Goal: Task Accomplishment & Management: Use online tool/utility

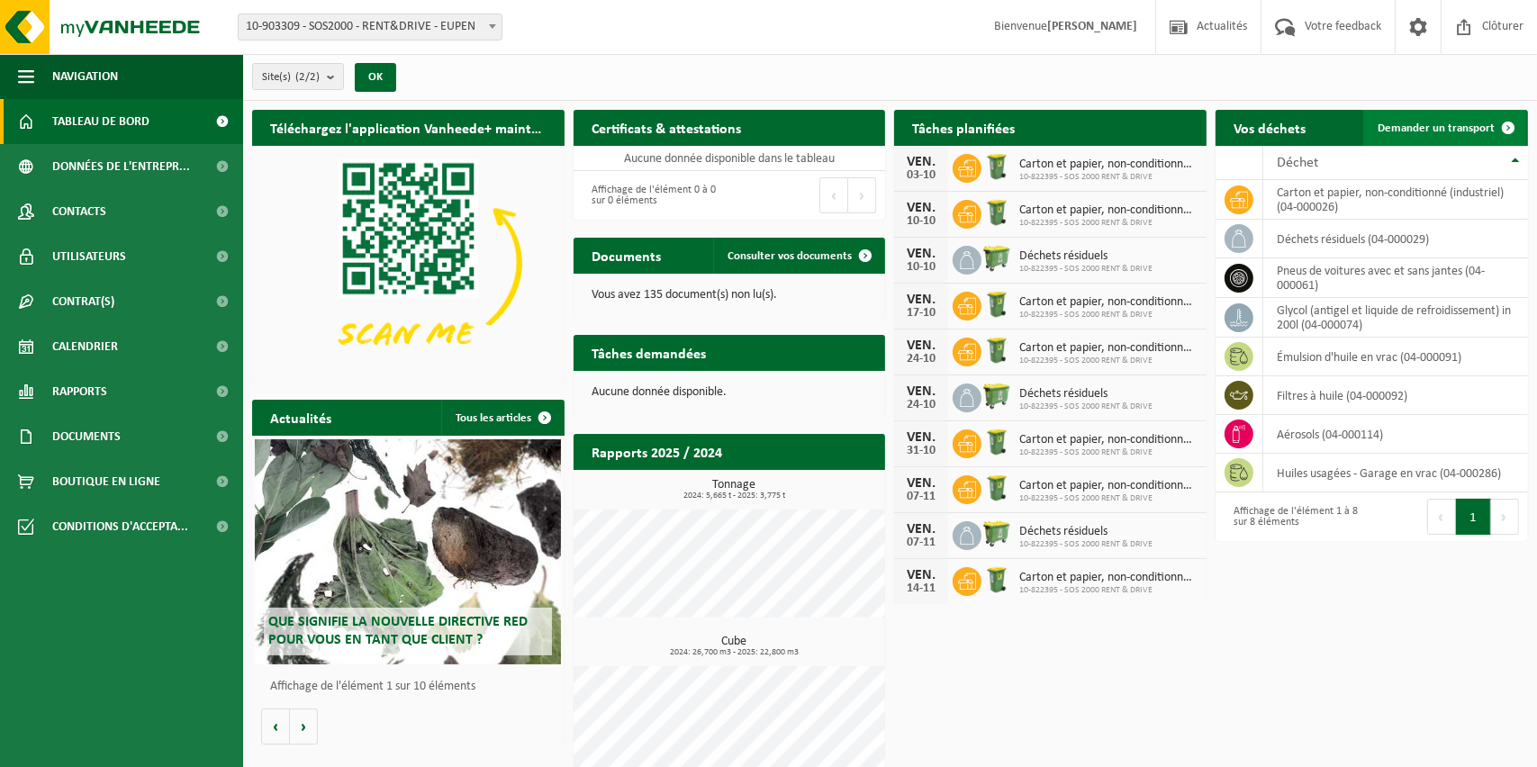
click at [1430, 126] on span "Demander un transport" at bounding box center [1435, 128] width 117 height 12
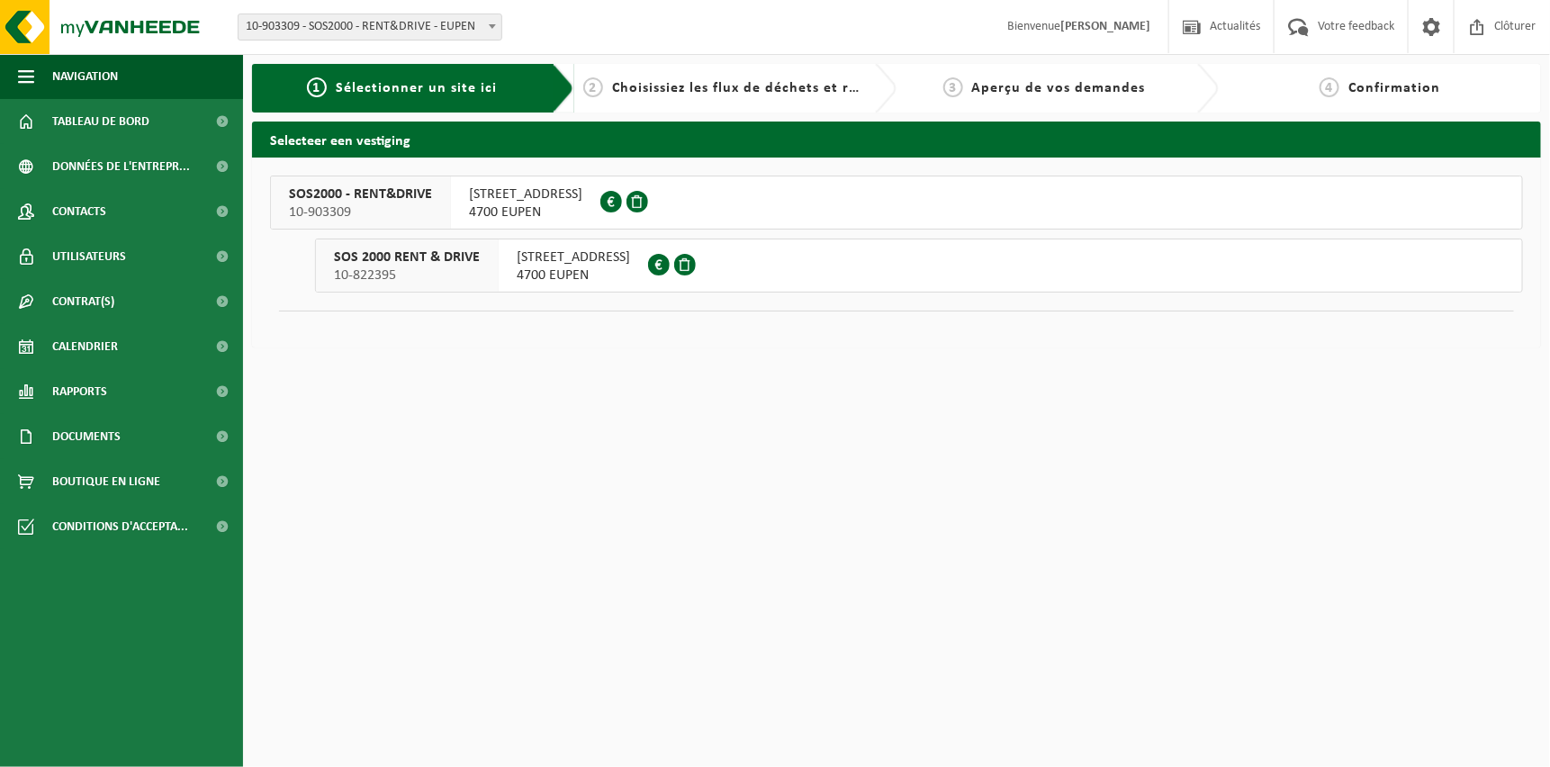
click at [630, 261] on span "RUE DE HERBESTHALER 136" at bounding box center [573, 257] width 113 height 18
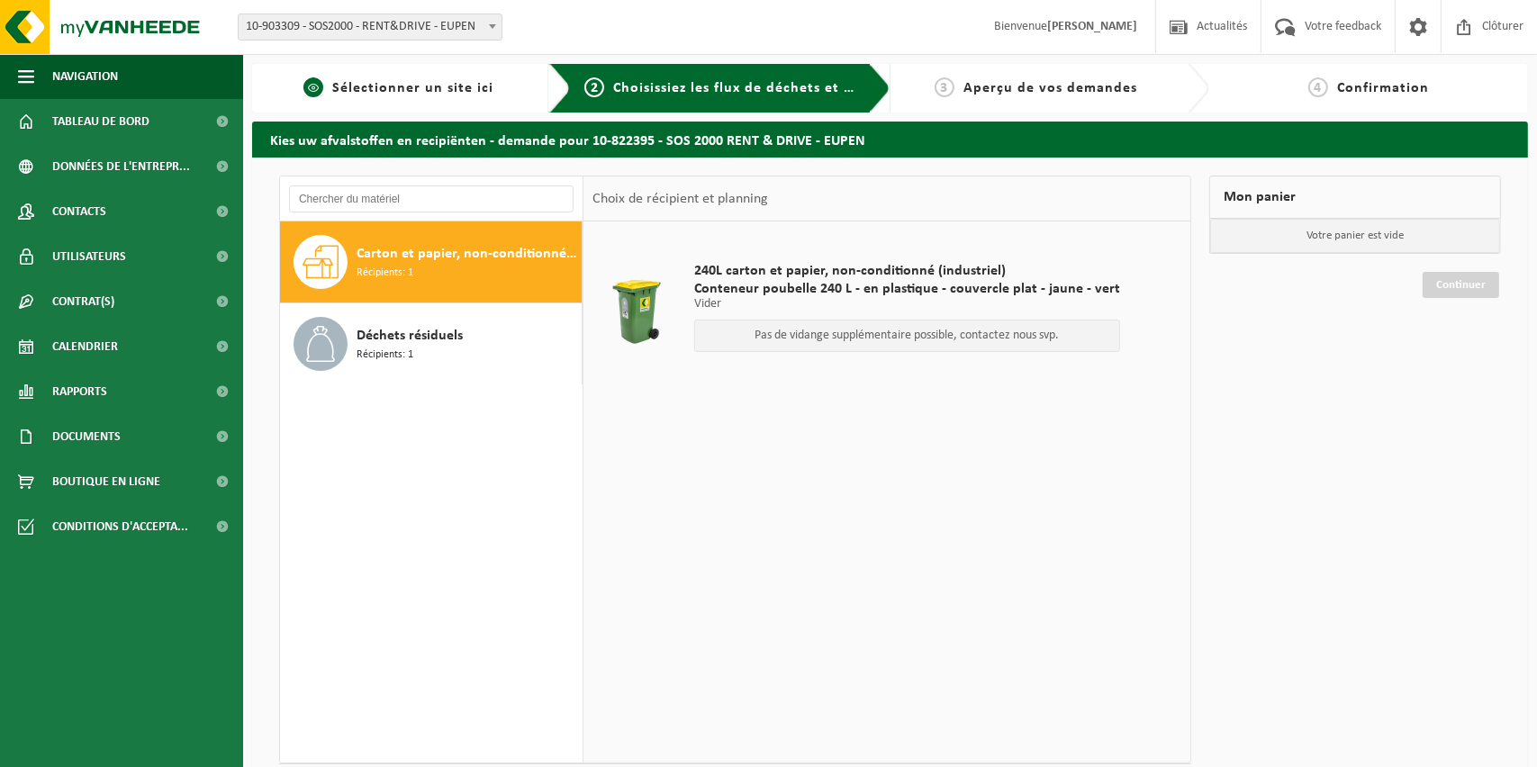
click at [457, 83] on span "Sélectionner un site ici" at bounding box center [412, 88] width 161 height 14
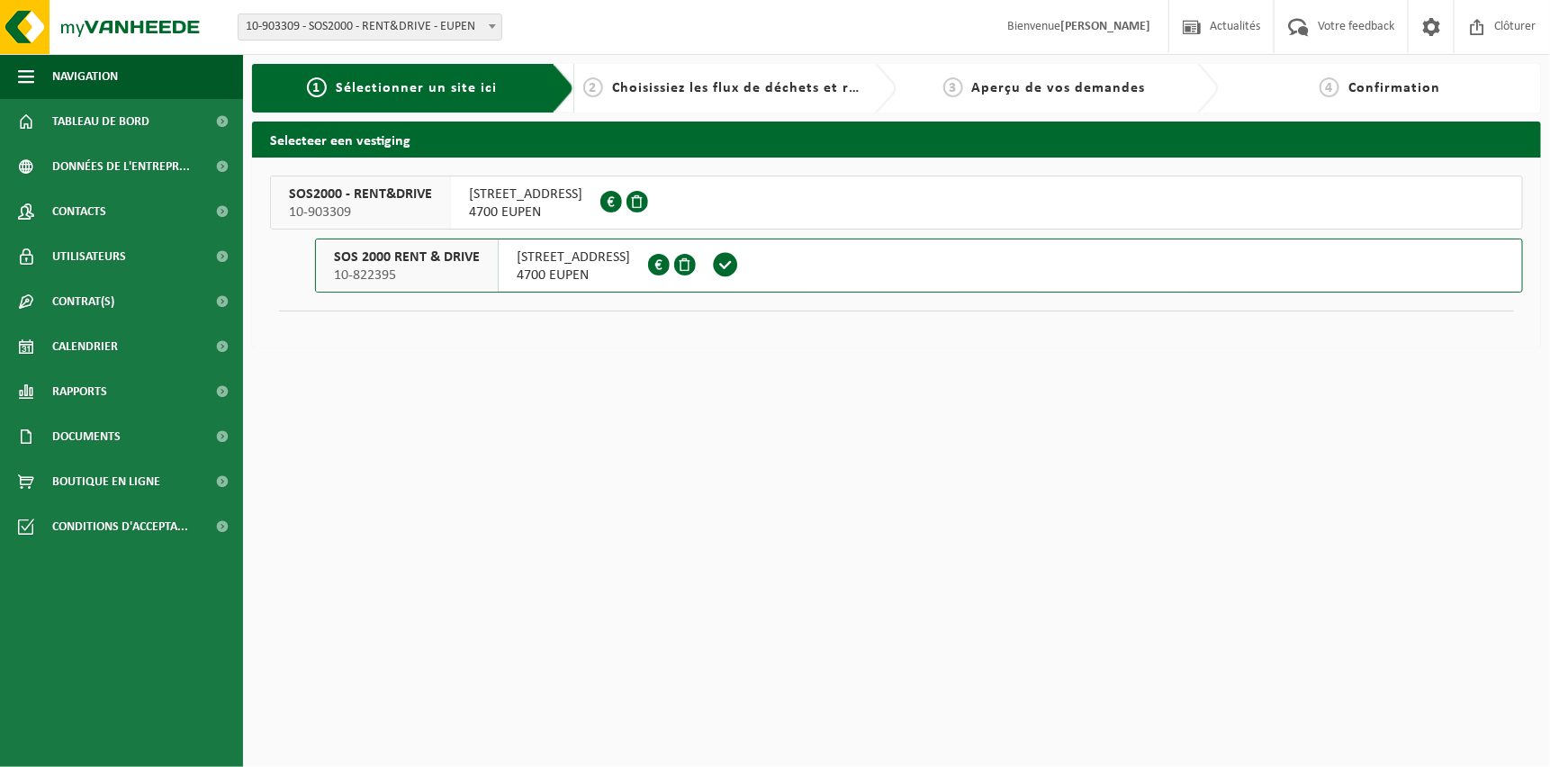
click at [766, 215] on button "SOS2000 - RENT&DRIVE 10-903309 RUE DE HERBESTHAL 136 4700 EUPEN 0794.921.136" at bounding box center [896, 203] width 1253 height 54
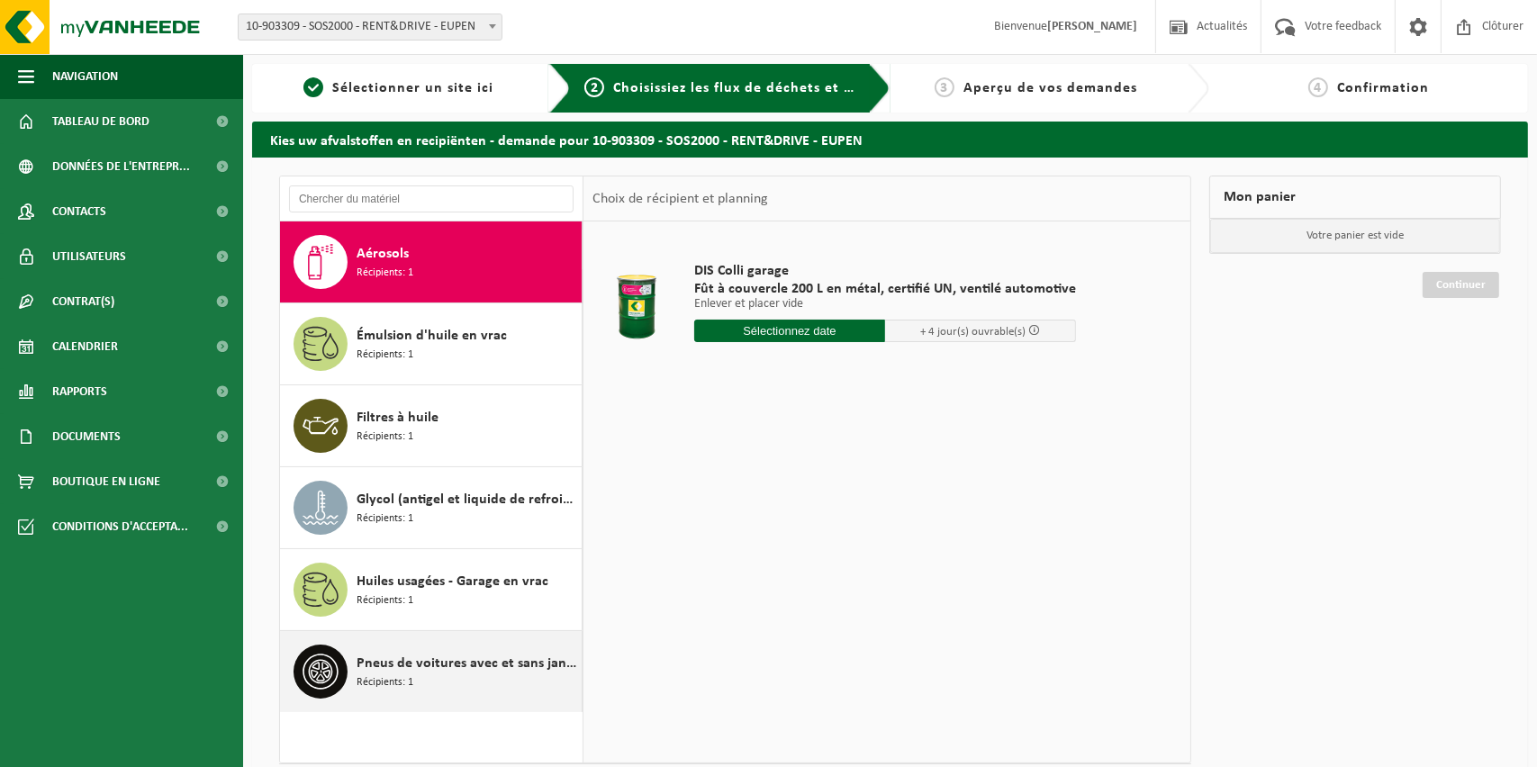
click at [403, 694] on div "Pneus de voitures avec et sans jantes Récipients: 1" at bounding box center [467, 672] width 221 height 54
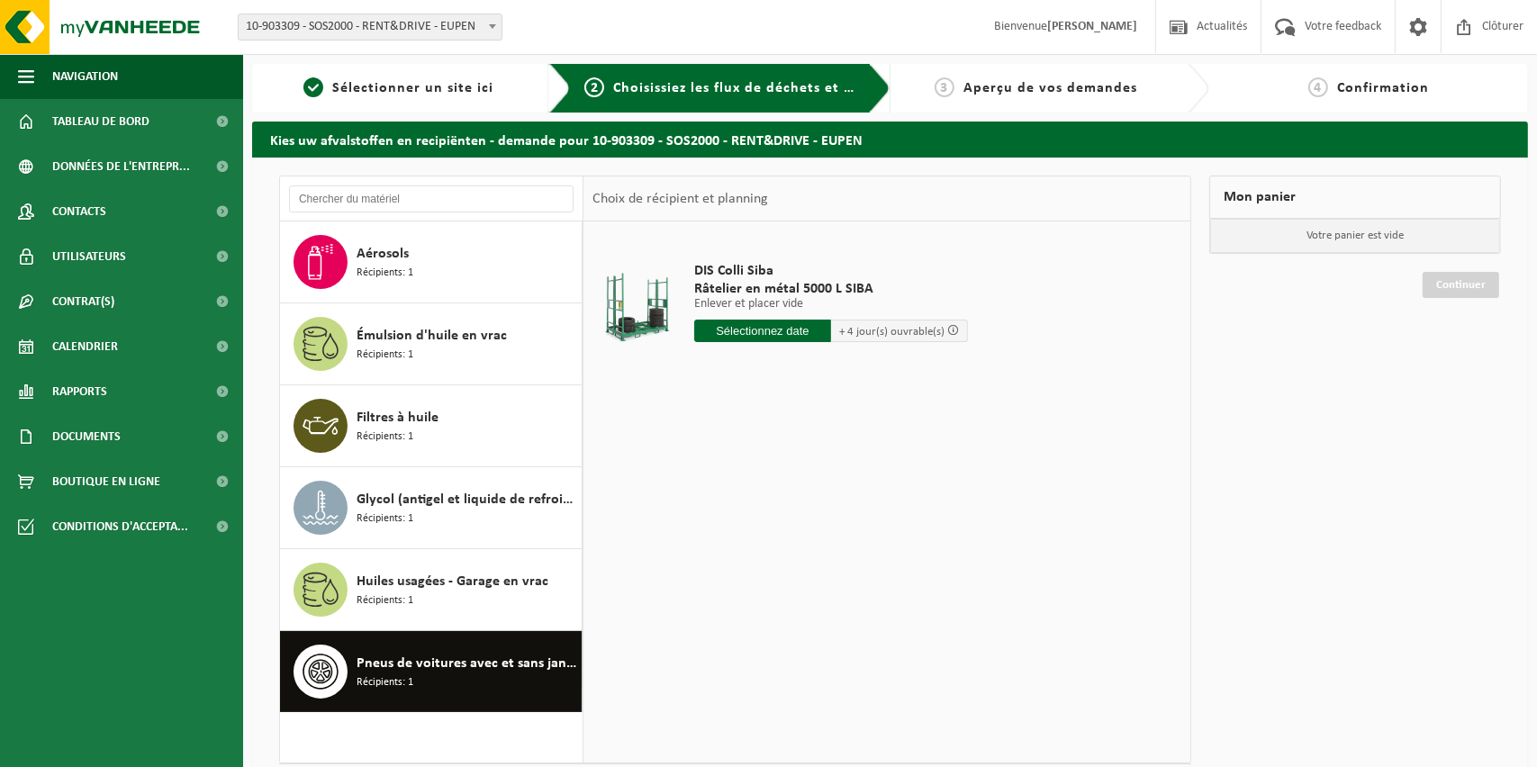
click at [787, 336] on input "text" at bounding box center [762, 331] width 137 height 23
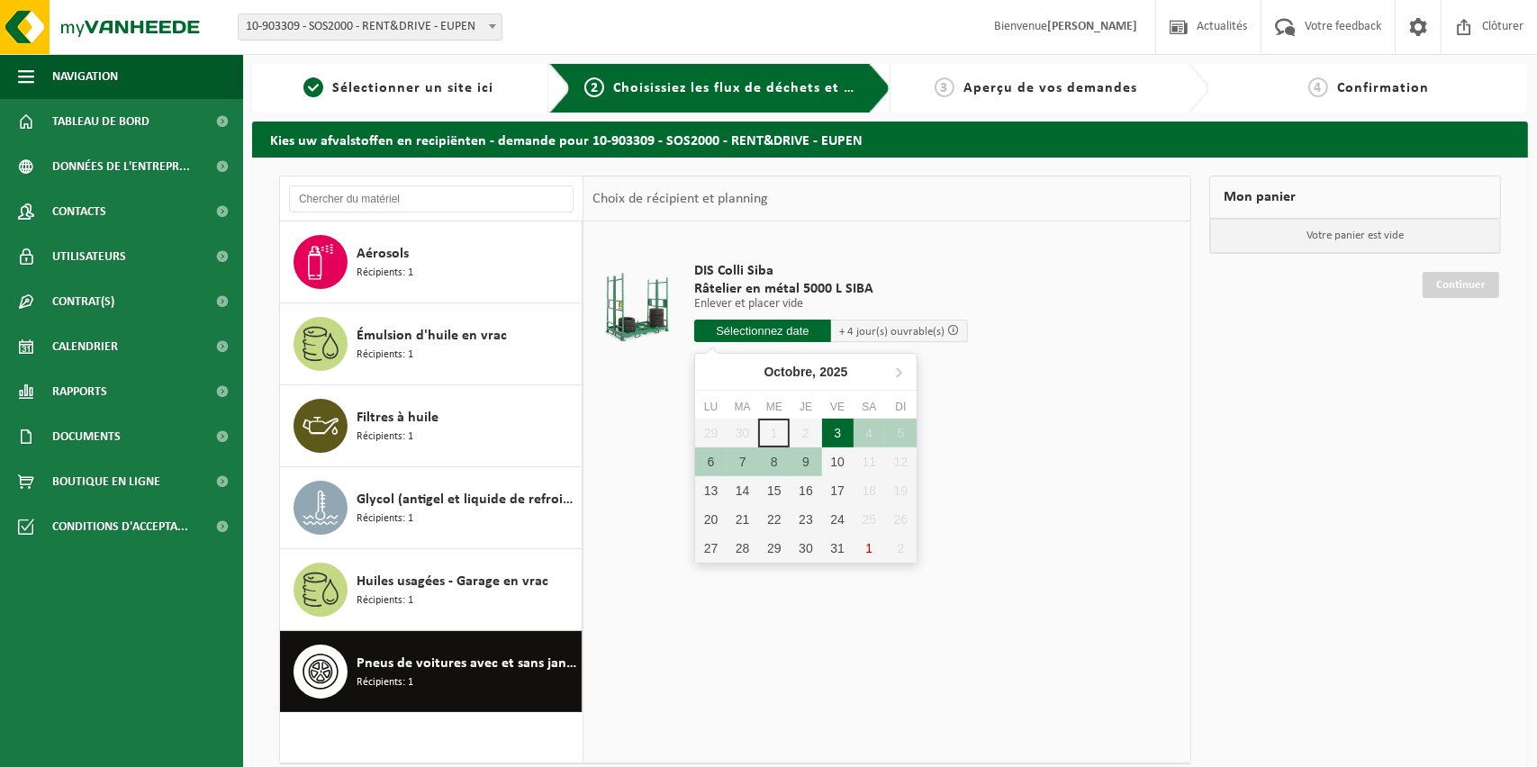
click at [835, 425] on div "3" at bounding box center [838, 433] width 32 height 29
type input "à partir de 2025-10-03"
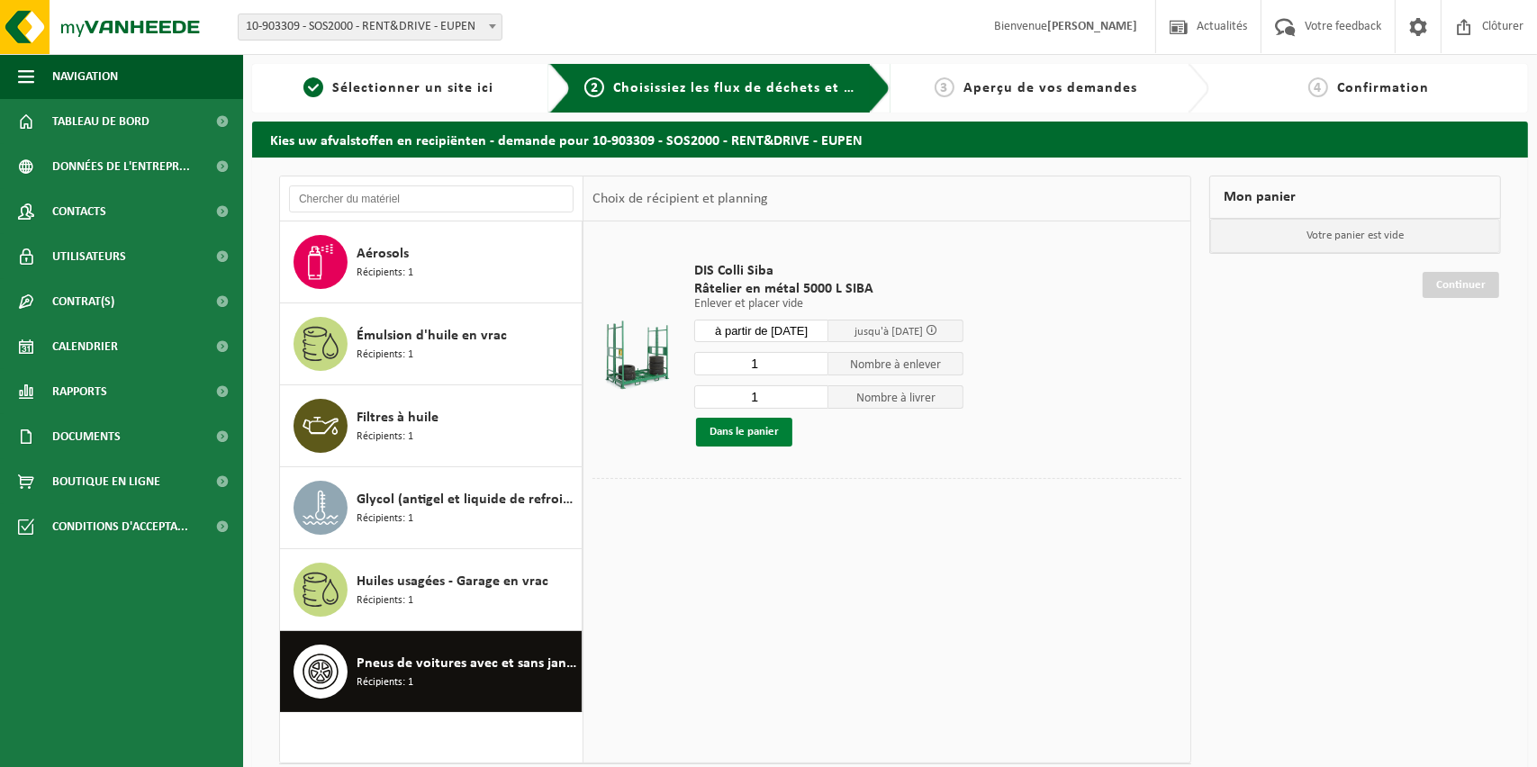
click at [760, 433] on button "Dans le panier" at bounding box center [744, 432] width 96 height 29
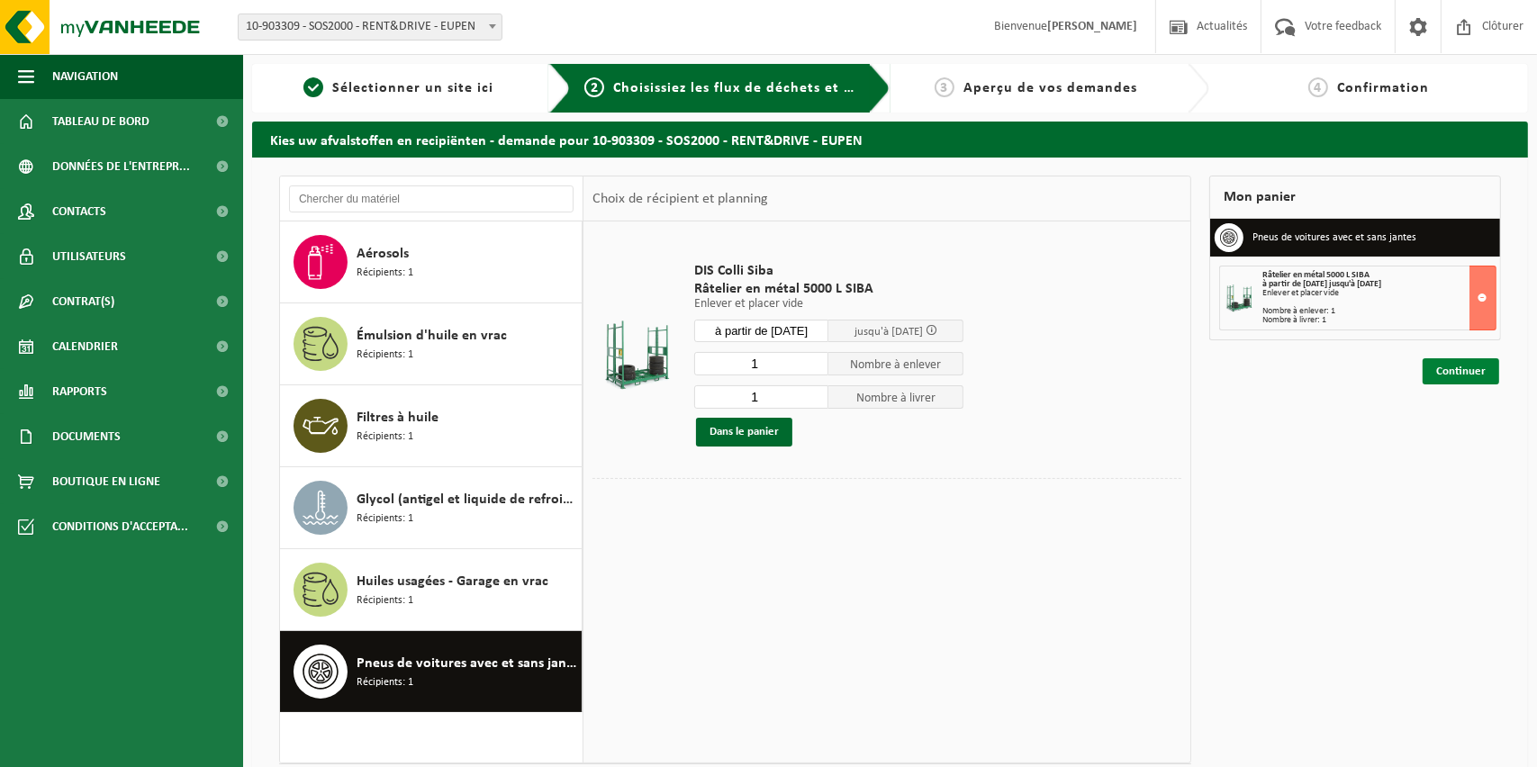
click at [1445, 373] on link "Continuer" at bounding box center [1460, 371] width 77 height 26
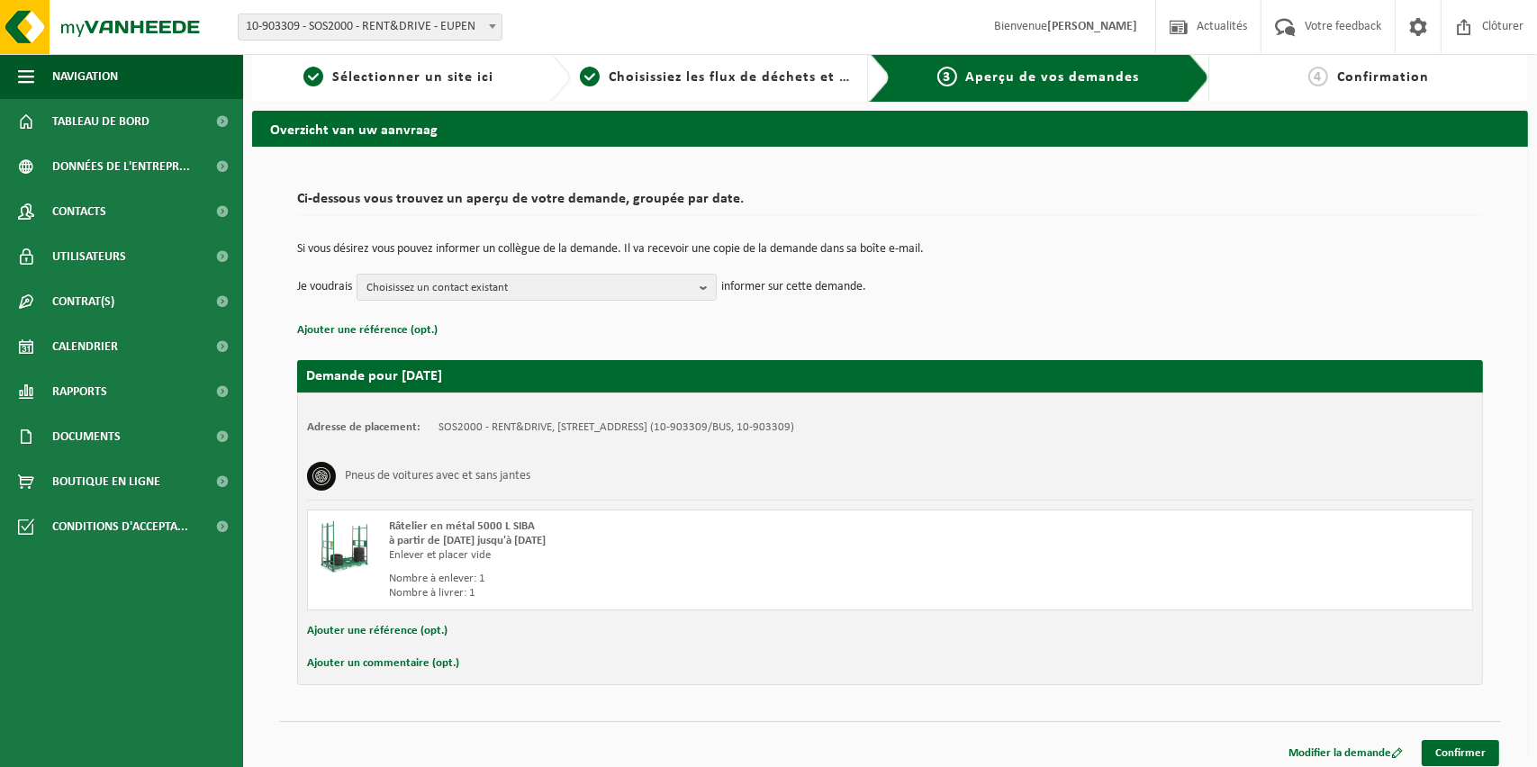
scroll to position [18, 0]
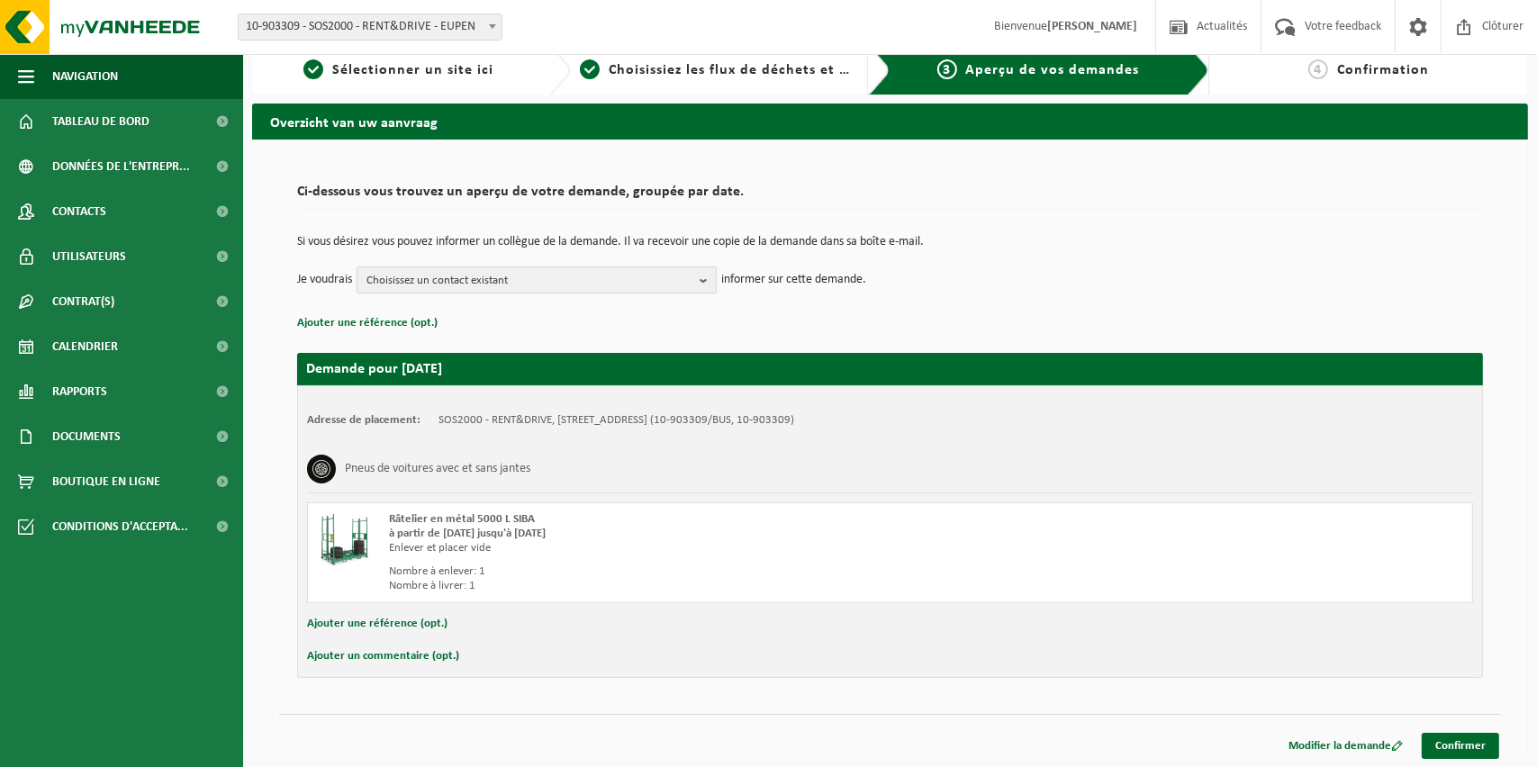
click at [579, 277] on span "Choisissez un contact existant" at bounding box center [529, 280] width 326 height 27
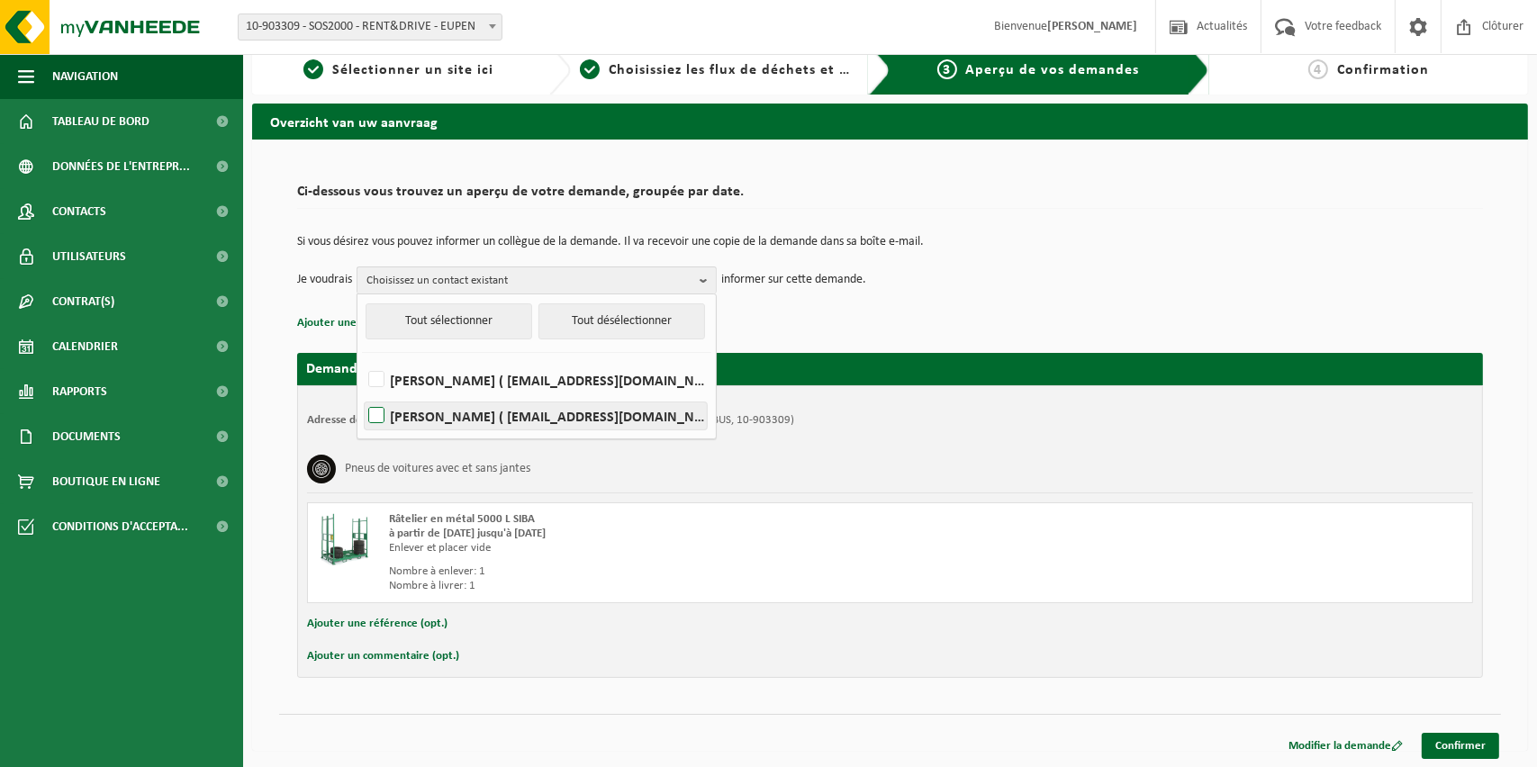
click at [438, 413] on label "JORIK VANDRIESSCHE ( jorik@sos2000.be )" at bounding box center [536, 415] width 342 height 27
click at [362, 393] on input "JORIK VANDRIESSCHE ( jorik@sos2000.be )" at bounding box center [361, 393] width 1 height 1
checkbox input "true"
click at [1077, 257] on td "Si vous désirez vous pouvez informer un collègue de la demande. Il va recevoir …" at bounding box center [890, 251] width 1186 height 31
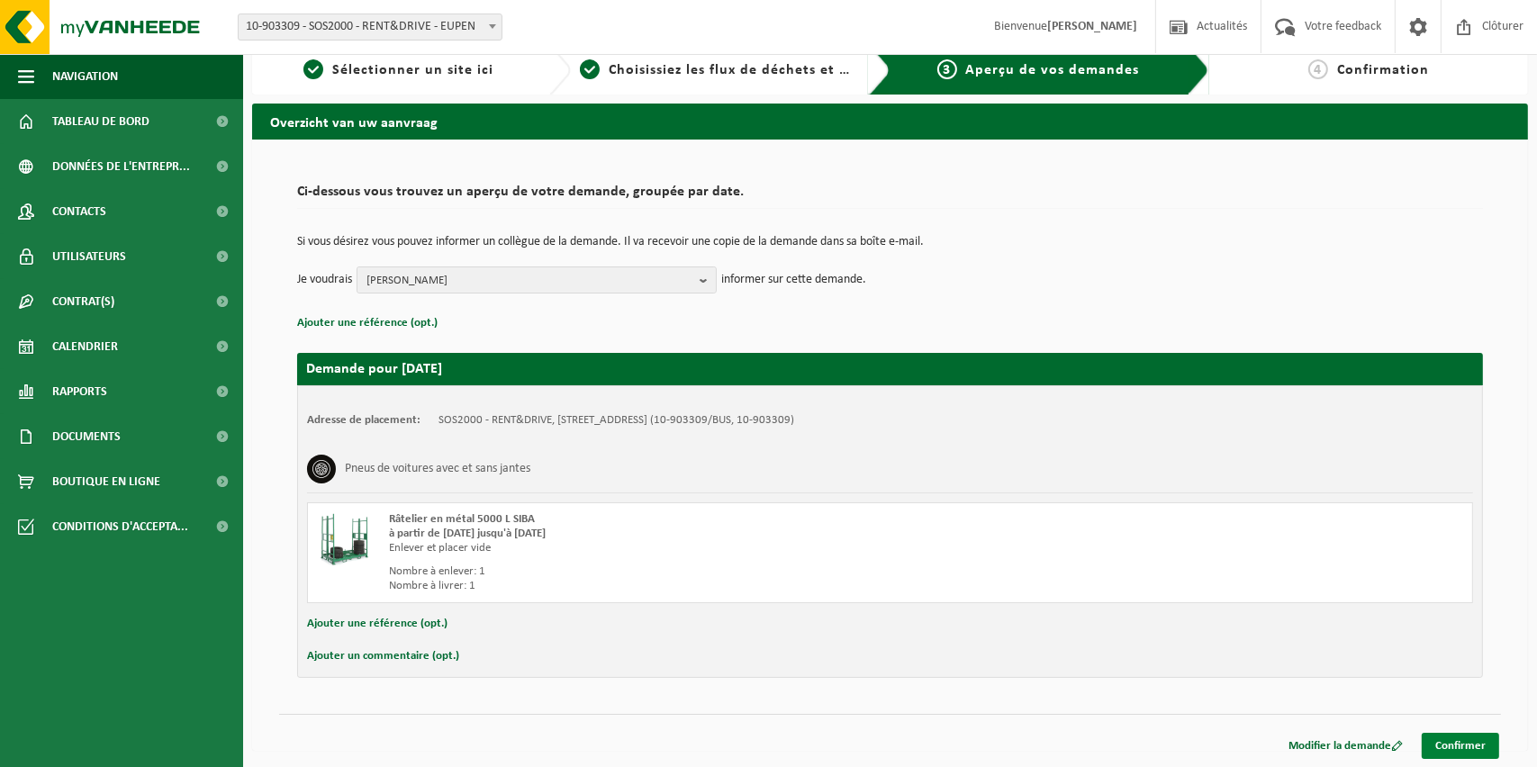
click at [1455, 736] on link "Confirmer" at bounding box center [1460, 746] width 77 height 26
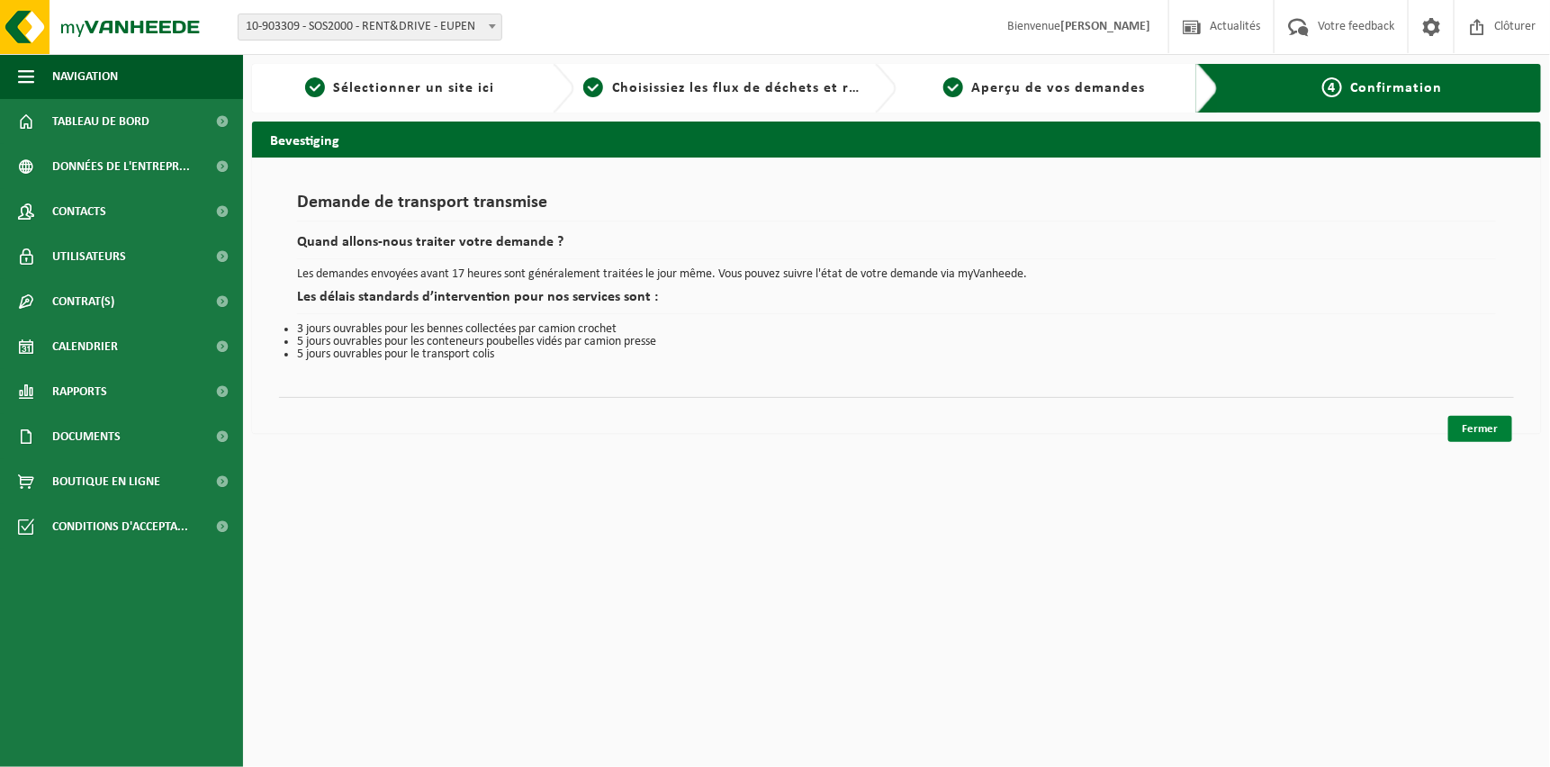
click at [1485, 429] on link "Fermer" at bounding box center [1481, 429] width 64 height 26
